Goal: Information Seeking & Learning: Learn about a topic

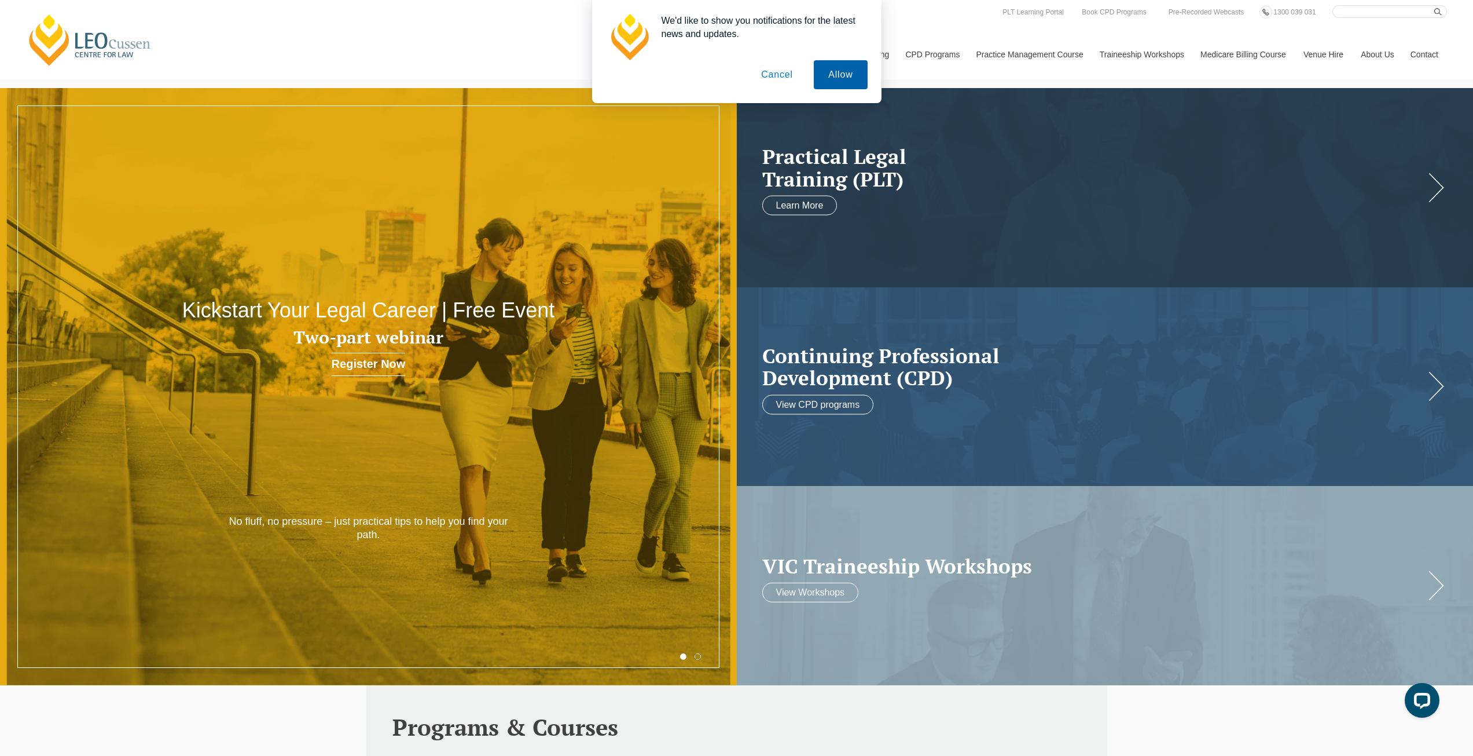
click at [855, 75] on button "Allow" at bounding box center [840, 74] width 53 height 29
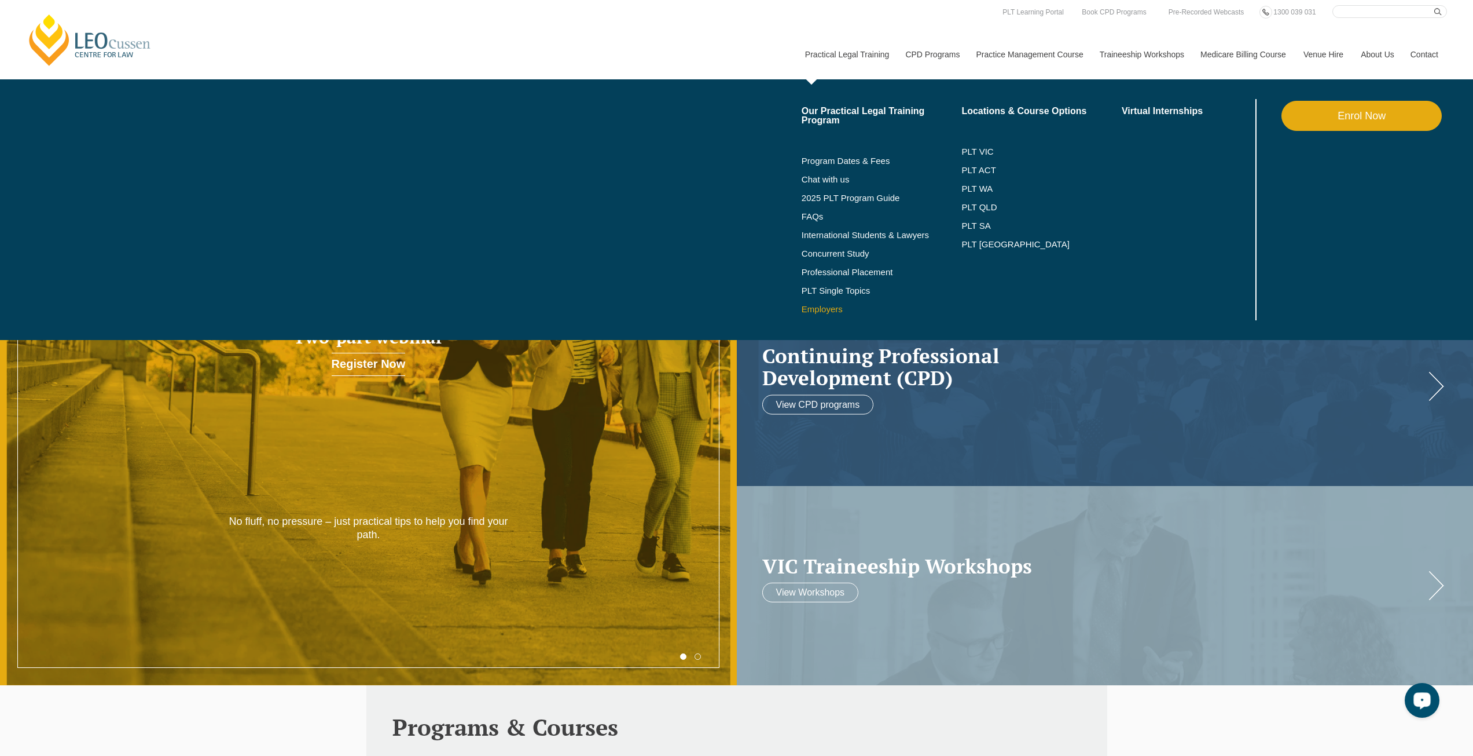
click at [819, 307] on link "Employers" at bounding box center [882, 309] width 160 height 9
